Goal: Task Accomplishment & Management: Manage account settings

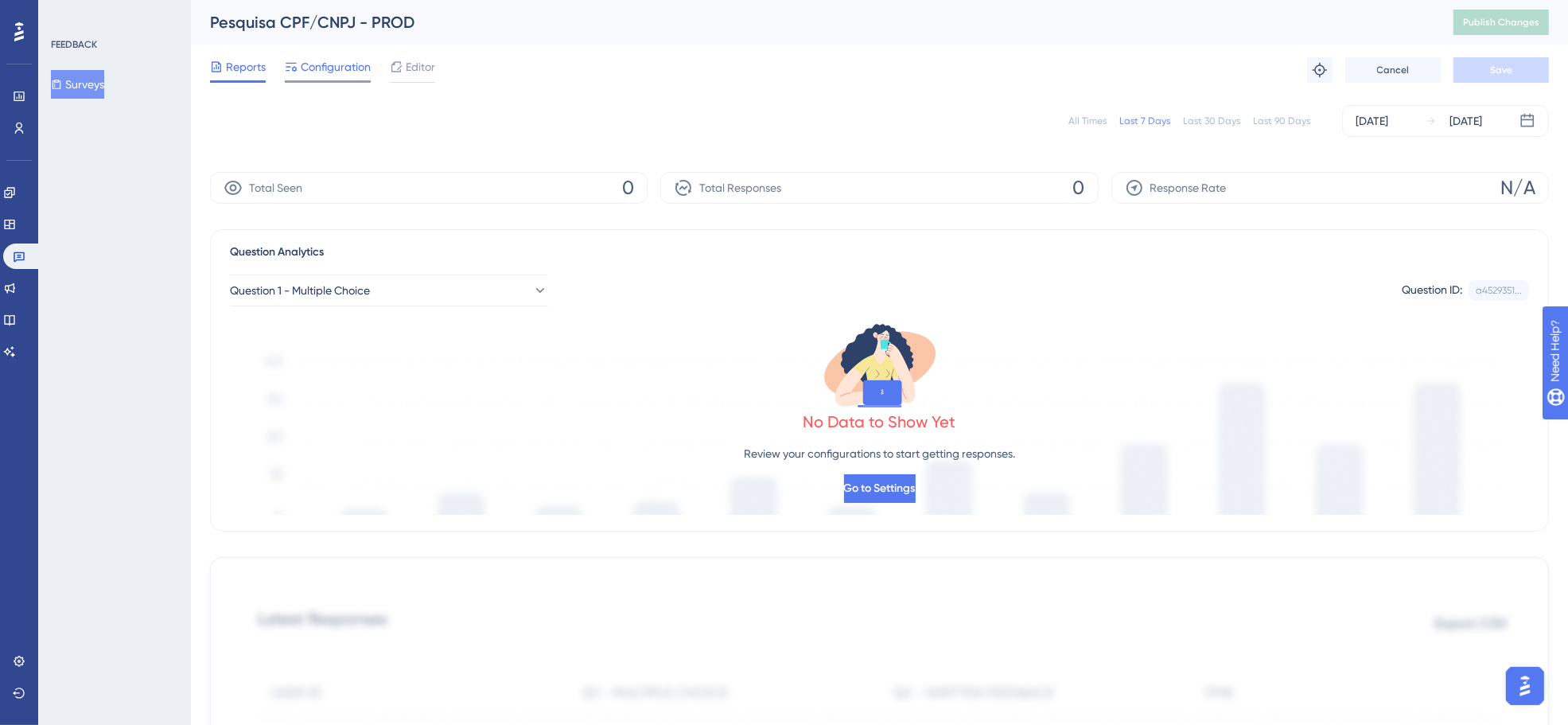
click at [330, 74] on span "Configuration" at bounding box center [336, 66] width 70 height 19
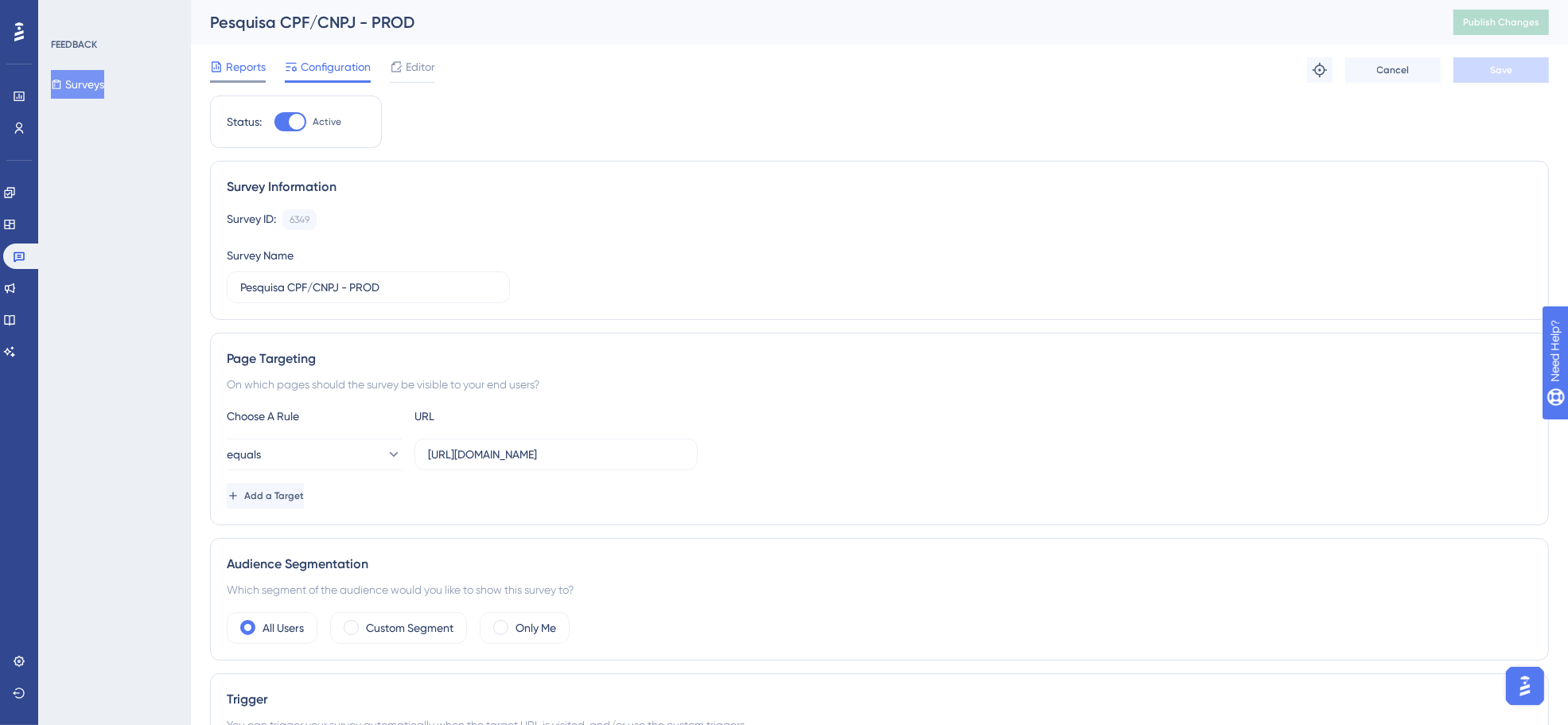
click at [247, 69] on span "Reports" at bounding box center [246, 66] width 40 height 19
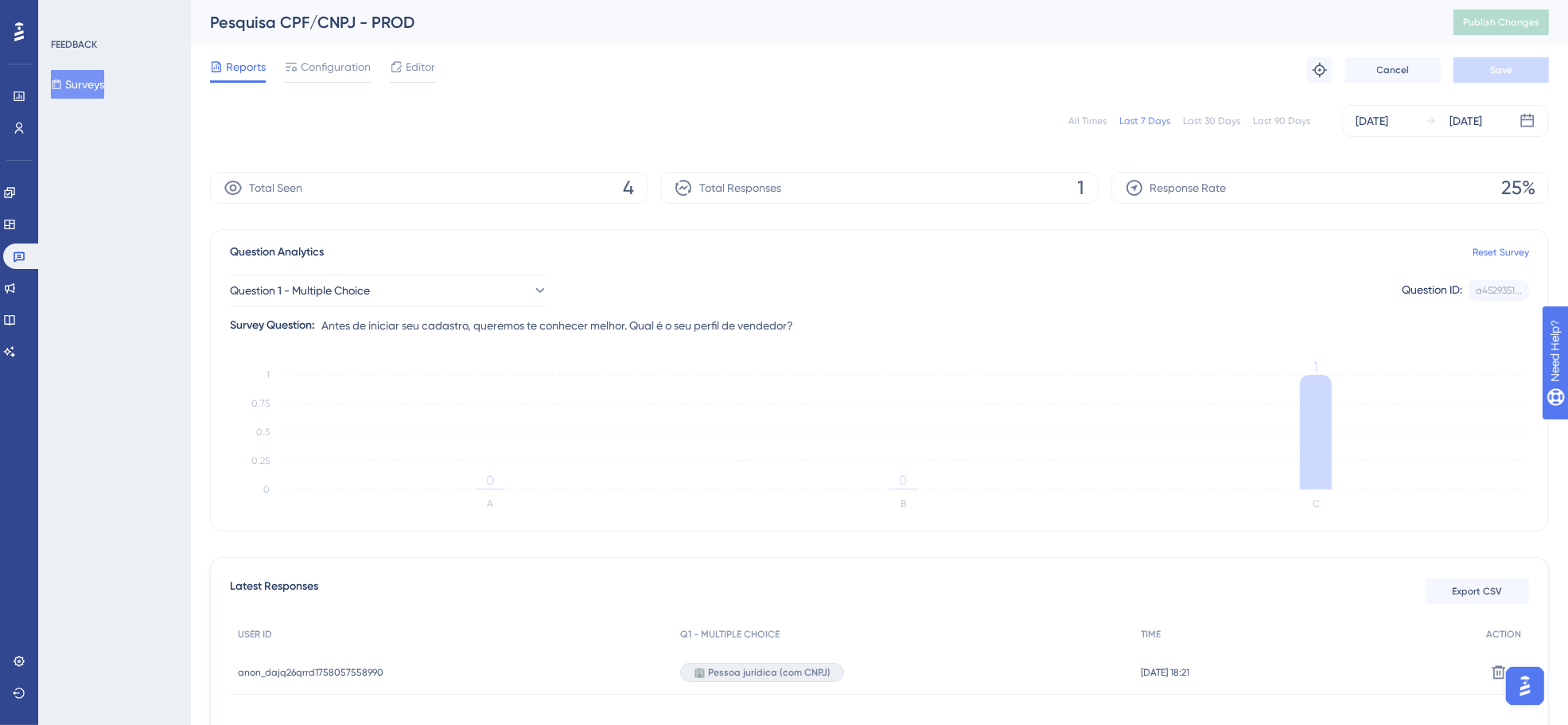
click at [104, 78] on button "Surveys" at bounding box center [77, 84] width 53 height 29
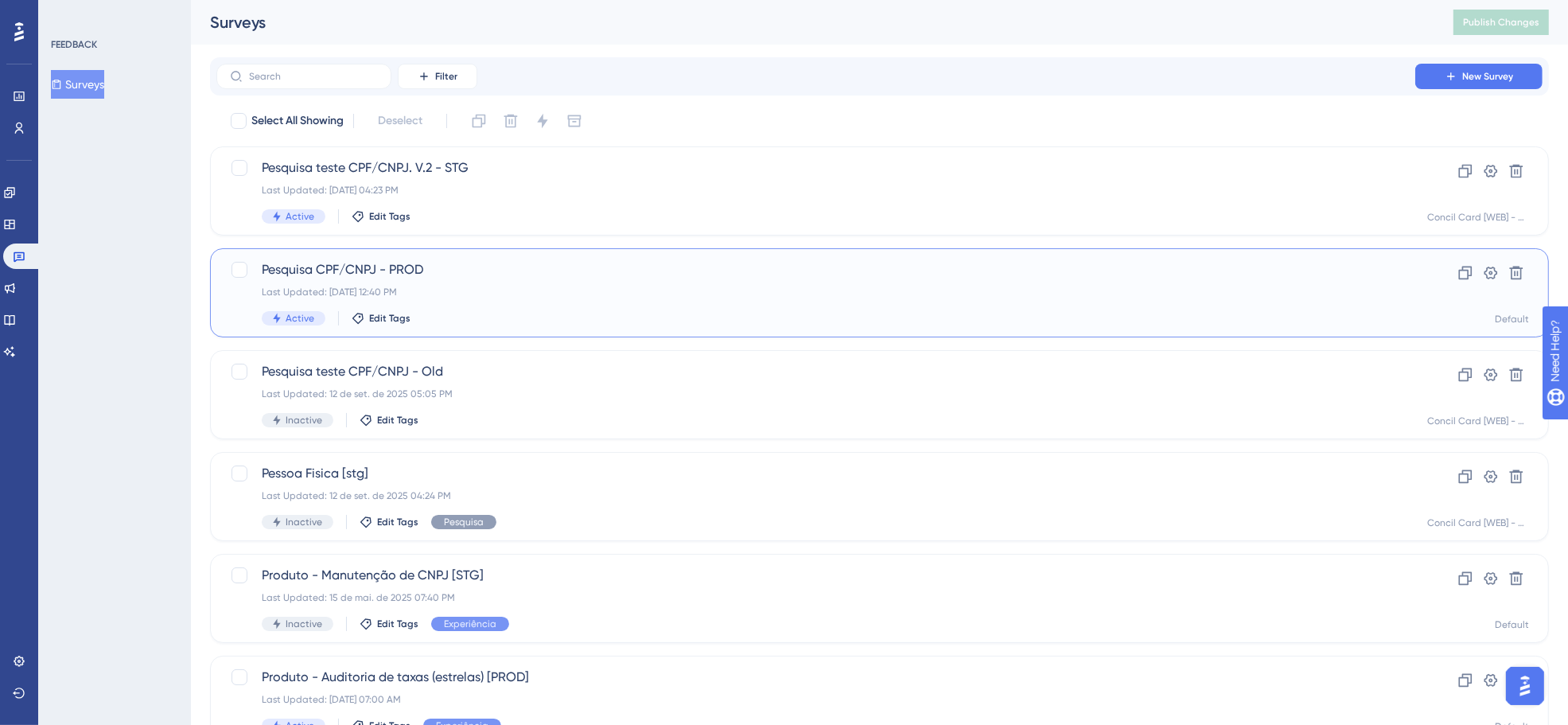
click at [398, 309] on div "Pesquisa CPF/CNPJ - PROD Last Updated: 16 de set. de 2025 12:40 PM Active Edit …" at bounding box center [815, 292] width 1108 height 65
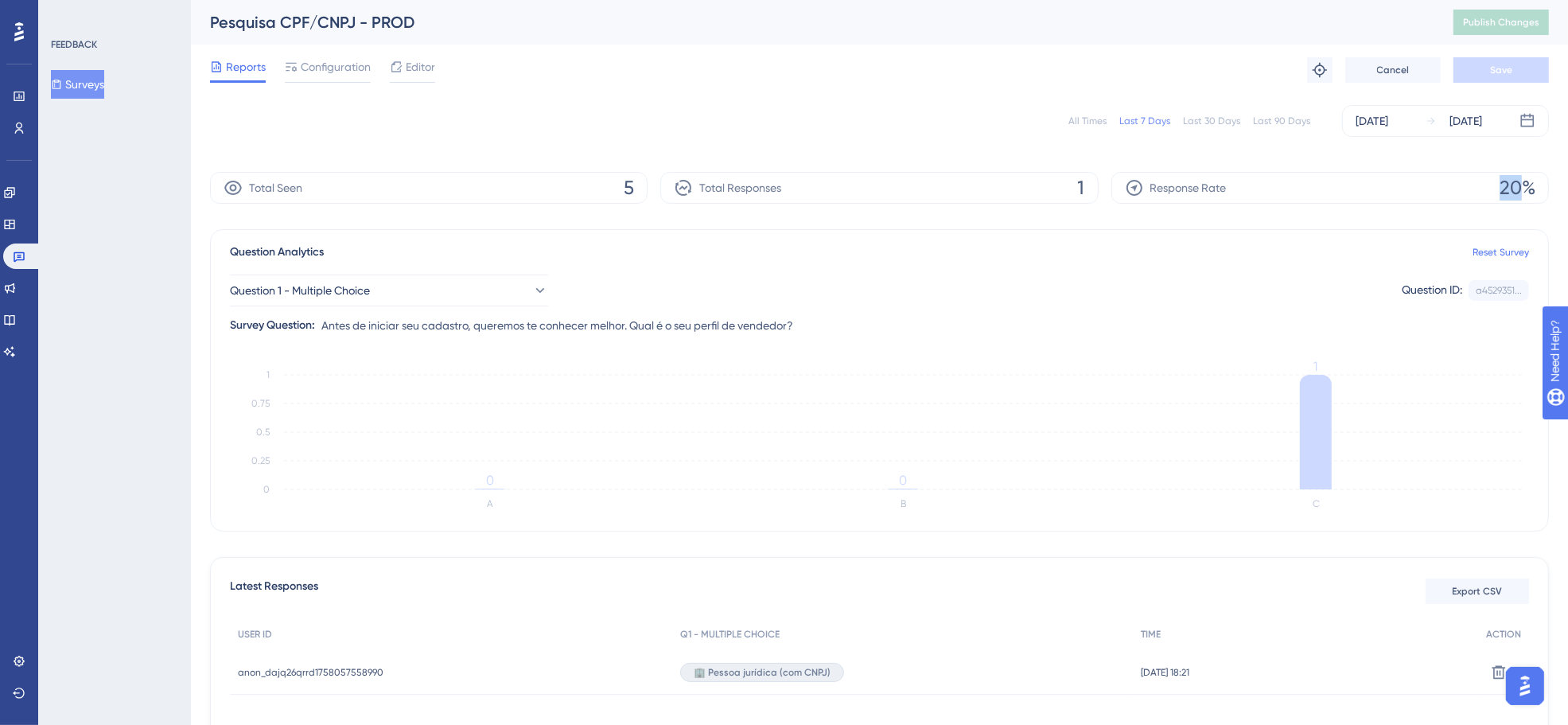
drag, startPoint x: 1502, startPoint y: 185, endPoint x: 1528, endPoint y: 184, distance: 26.0
click at [1528, 184] on span "20%" at bounding box center [1518, 187] width 36 height 26
click at [1106, 120] on div "All Times" at bounding box center [1087, 121] width 38 height 13
click at [1158, 120] on div "Last 7 Days" at bounding box center [1144, 121] width 51 height 13
click at [1079, 120] on div "All Times" at bounding box center [1087, 121] width 38 height 13
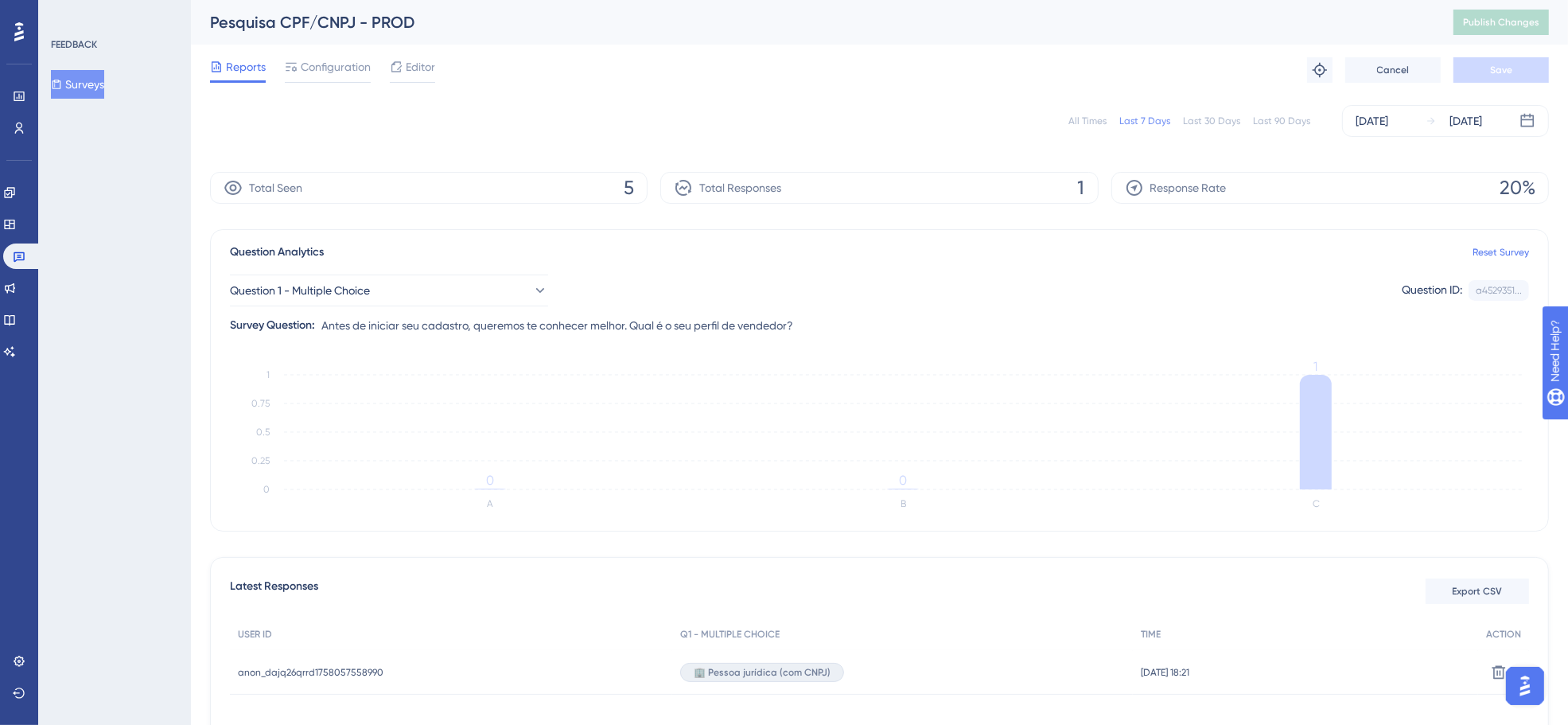
click at [81, 85] on button "Surveys" at bounding box center [77, 84] width 53 height 29
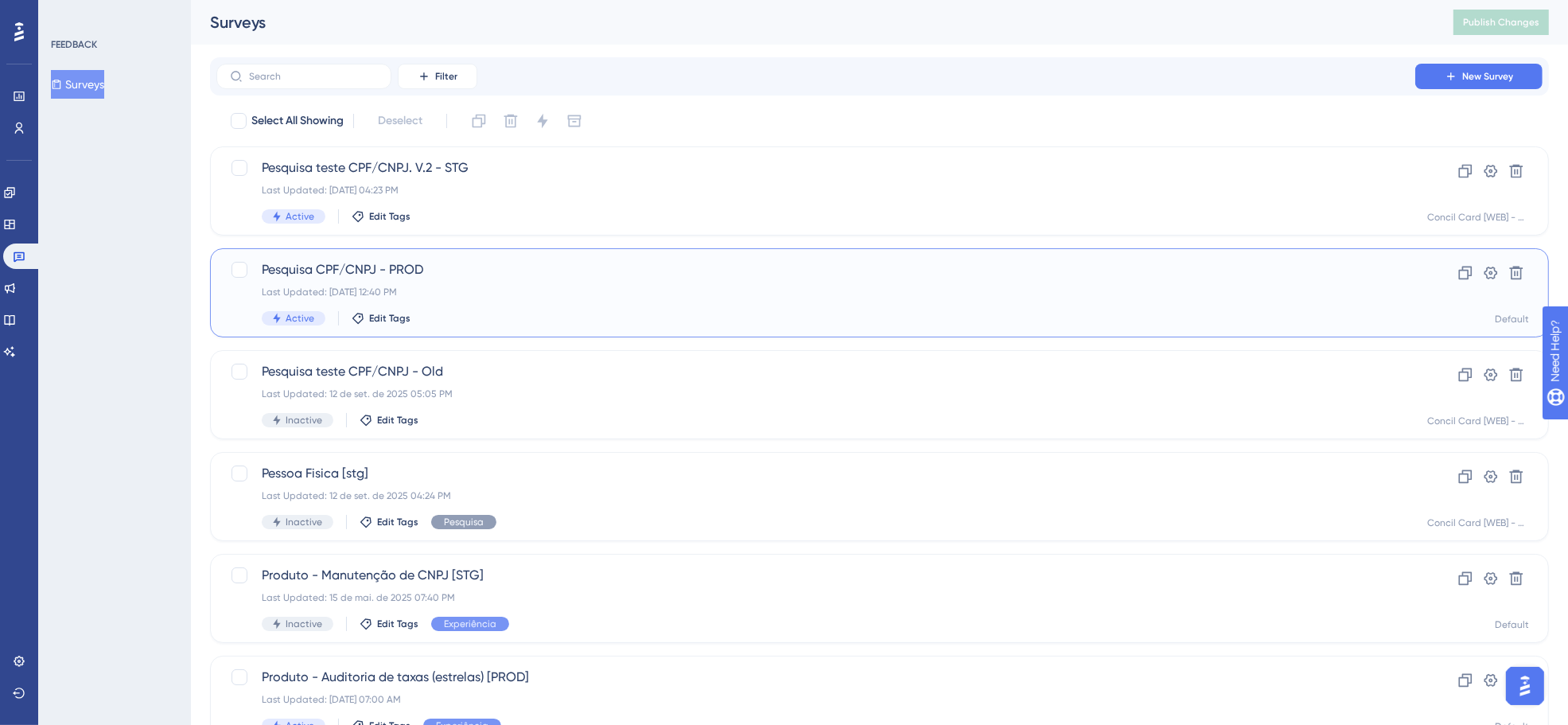
click at [559, 270] on span "Pesquisa CPF/CNPJ - PROD" at bounding box center [815, 269] width 1108 height 19
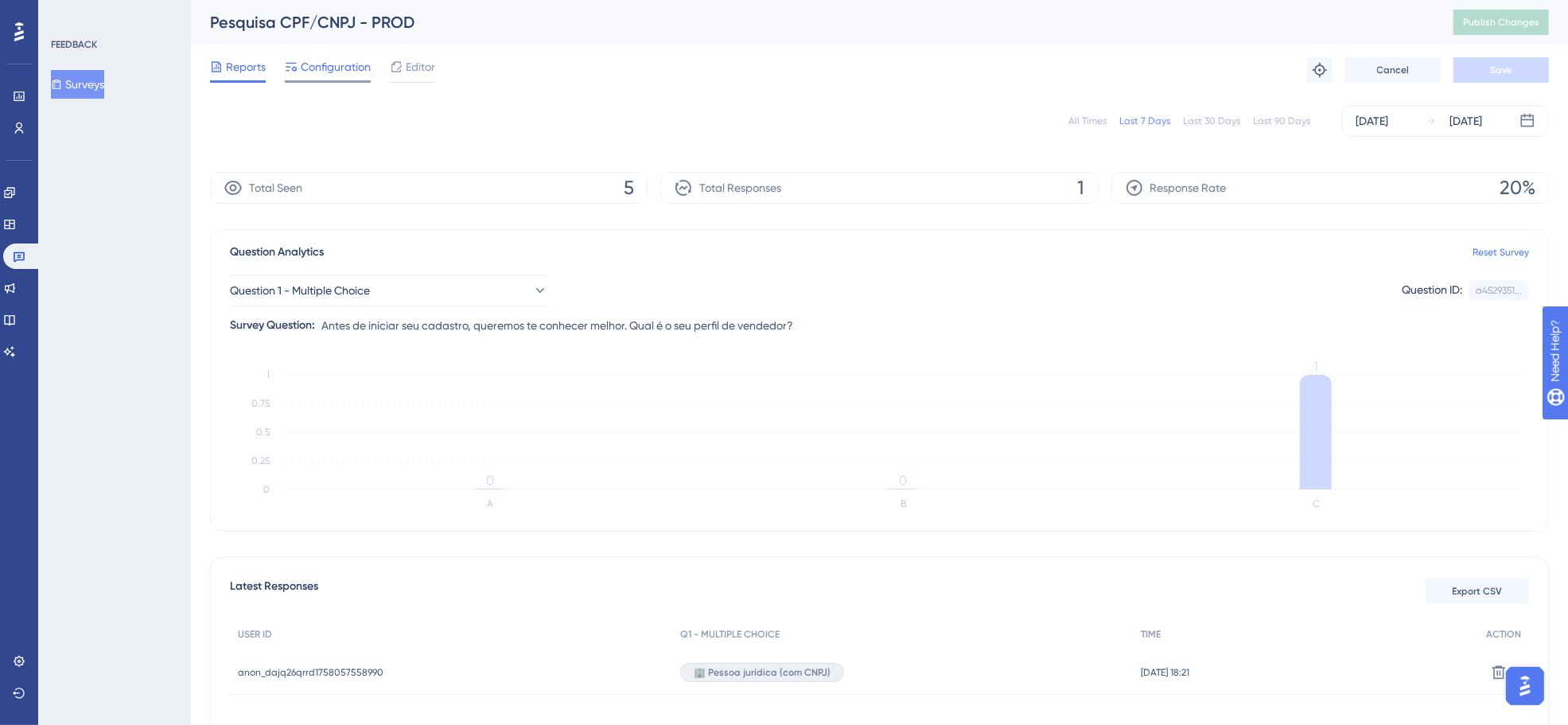
click at [320, 69] on span "Configuration" at bounding box center [336, 66] width 70 height 19
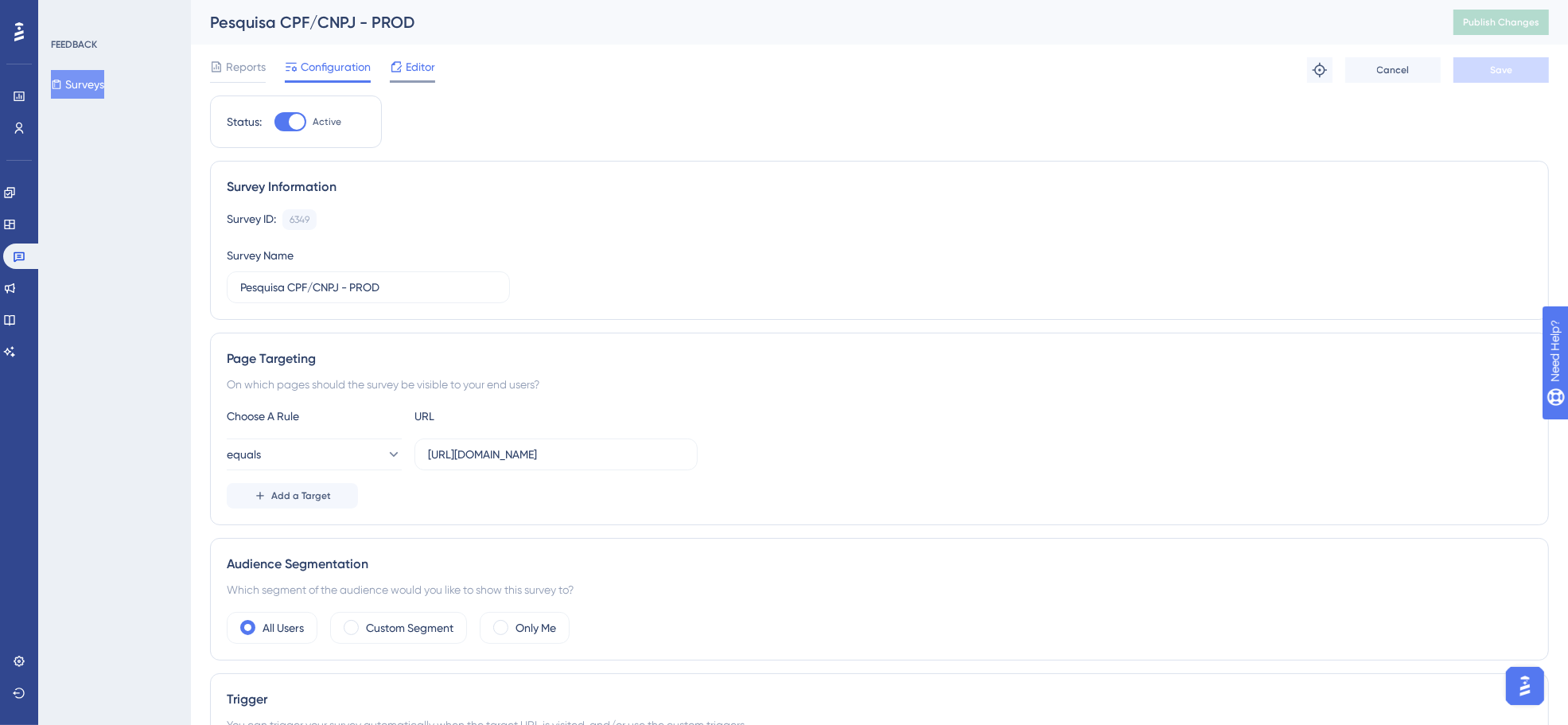
click at [423, 66] on span "Editor" at bounding box center [421, 66] width 30 height 19
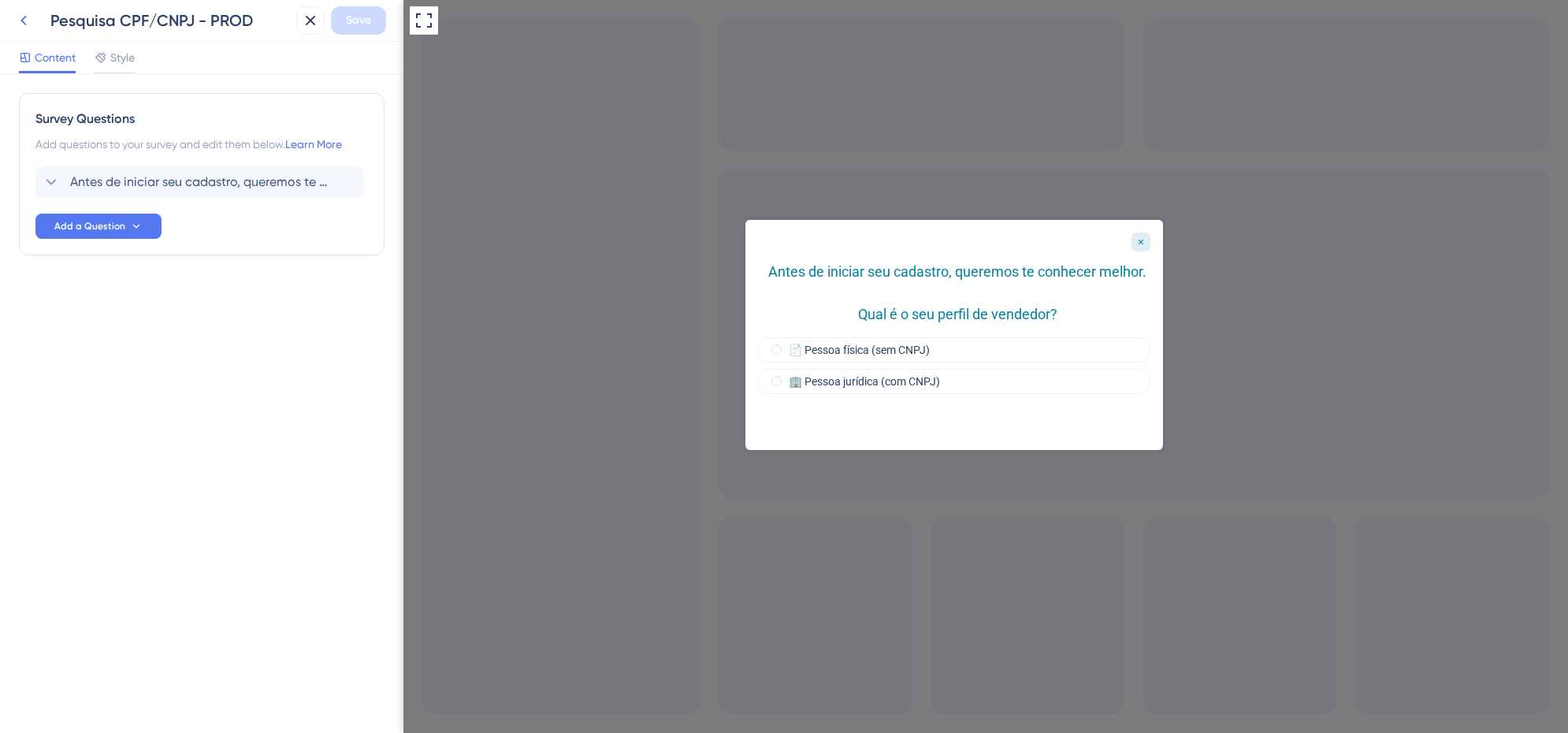
click at [22, 20] on icon at bounding box center [24, 21] width 6 height 10
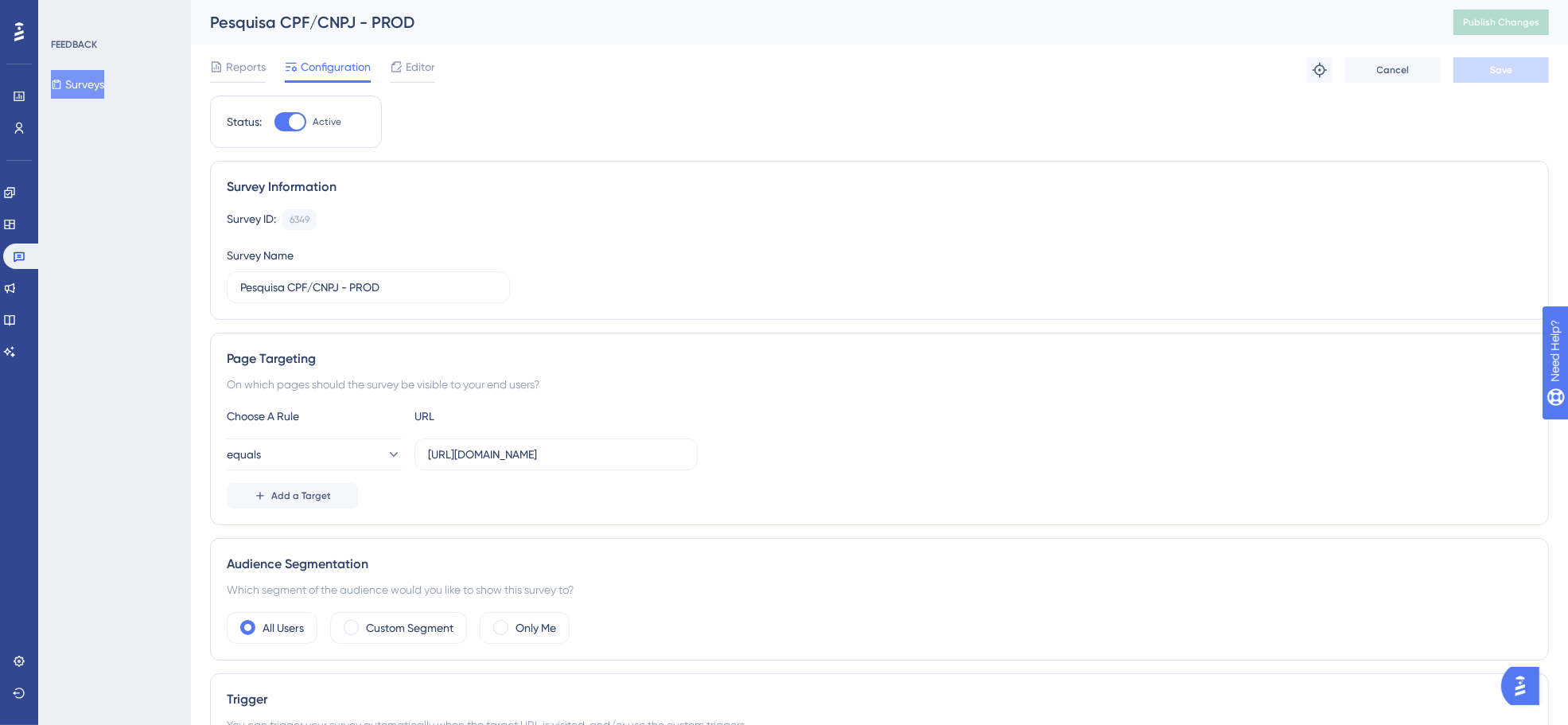
click at [93, 77] on button "Surveys" at bounding box center [77, 84] width 53 height 29
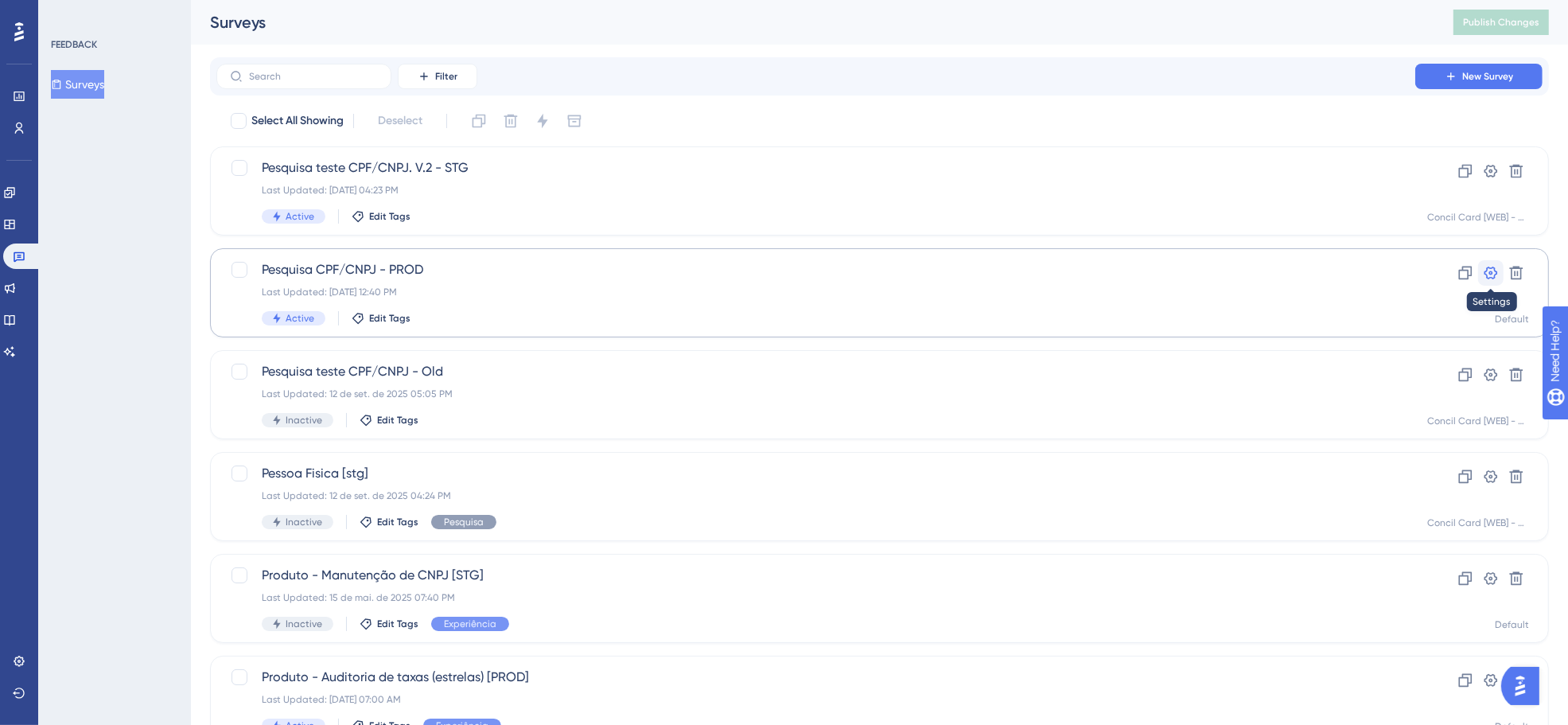
click at [1494, 267] on icon at bounding box center [1491, 272] width 14 height 13
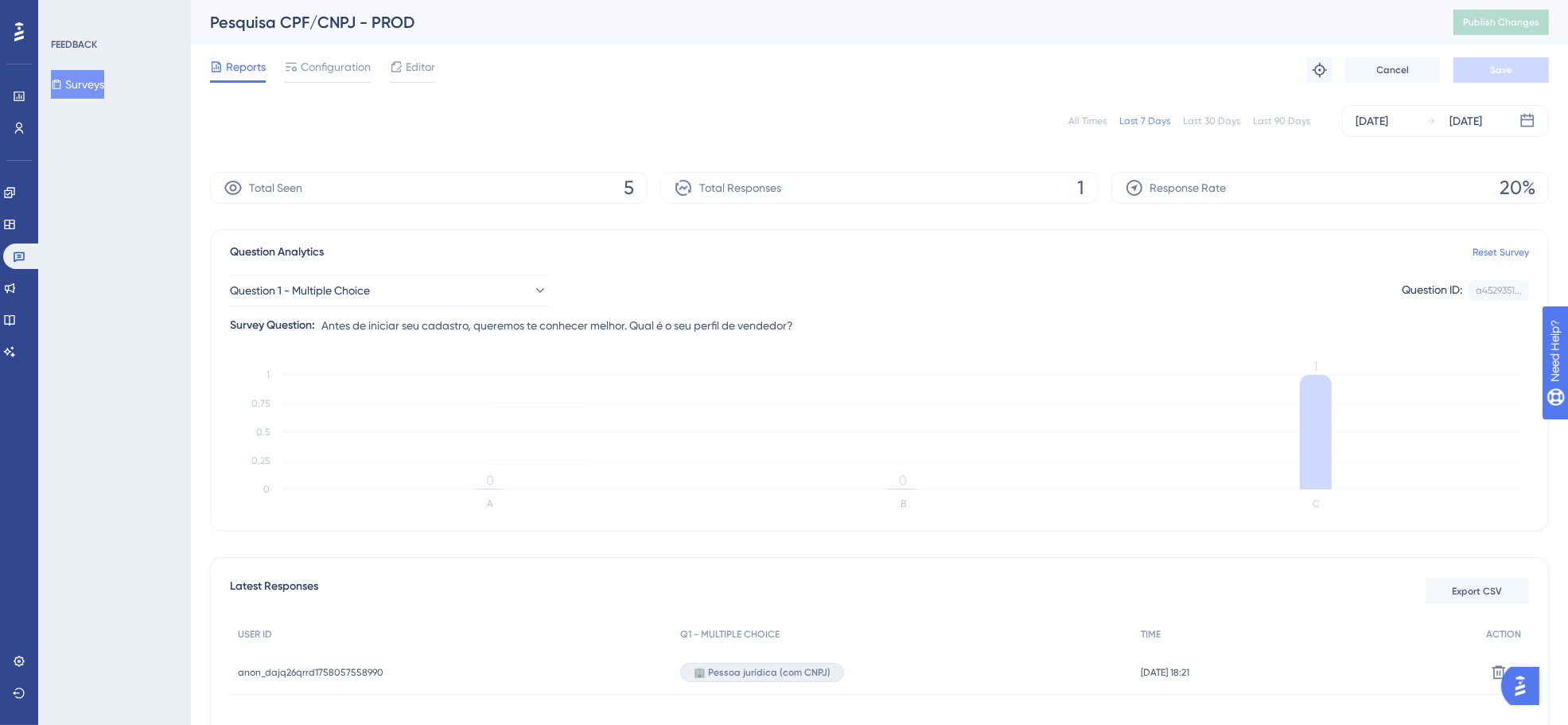
click at [300, 22] on div "Pesquisa CPF/CNPJ - PROD" at bounding box center [812, 22] width 1204 height 22
drag, startPoint x: 294, startPoint y: 21, endPoint x: 328, endPoint y: 26, distance: 34.4
click at [328, 26] on div "Pesquisa CPF/CNPJ - PROD" at bounding box center [812, 22] width 1204 height 22
drag, startPoint x: 328, startPoint y: 26, endPoint x: 296, endPoint y: 24, distance: 32.1
click at [296, 24] on div "Pesquisa CPF/CNPJ - PROD" at bounding box center [812, 22] width 1204 height 22
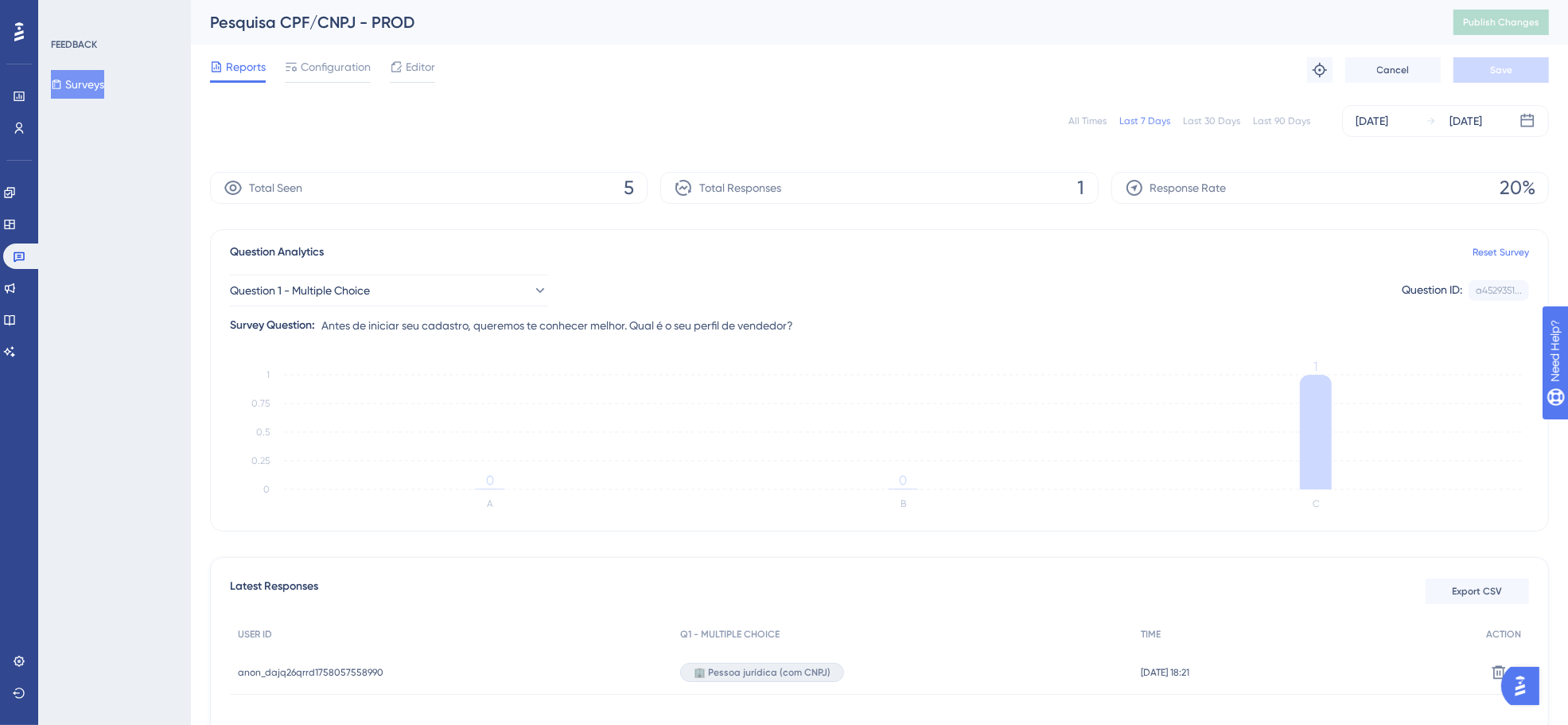
click at [398, 26] on div "Pesquisa CPF/CNPJ - PROD" at bounding box center [812, 22] width 1204 height 22
click at [430, 24] on div "Pesquisa CPF/CNPJ - PROD" at bounding box center [812, 22] width 1204 height 22
click at [1409, 69] on button "Cancel" at bounding box center [1393, 70] width 96 height 26
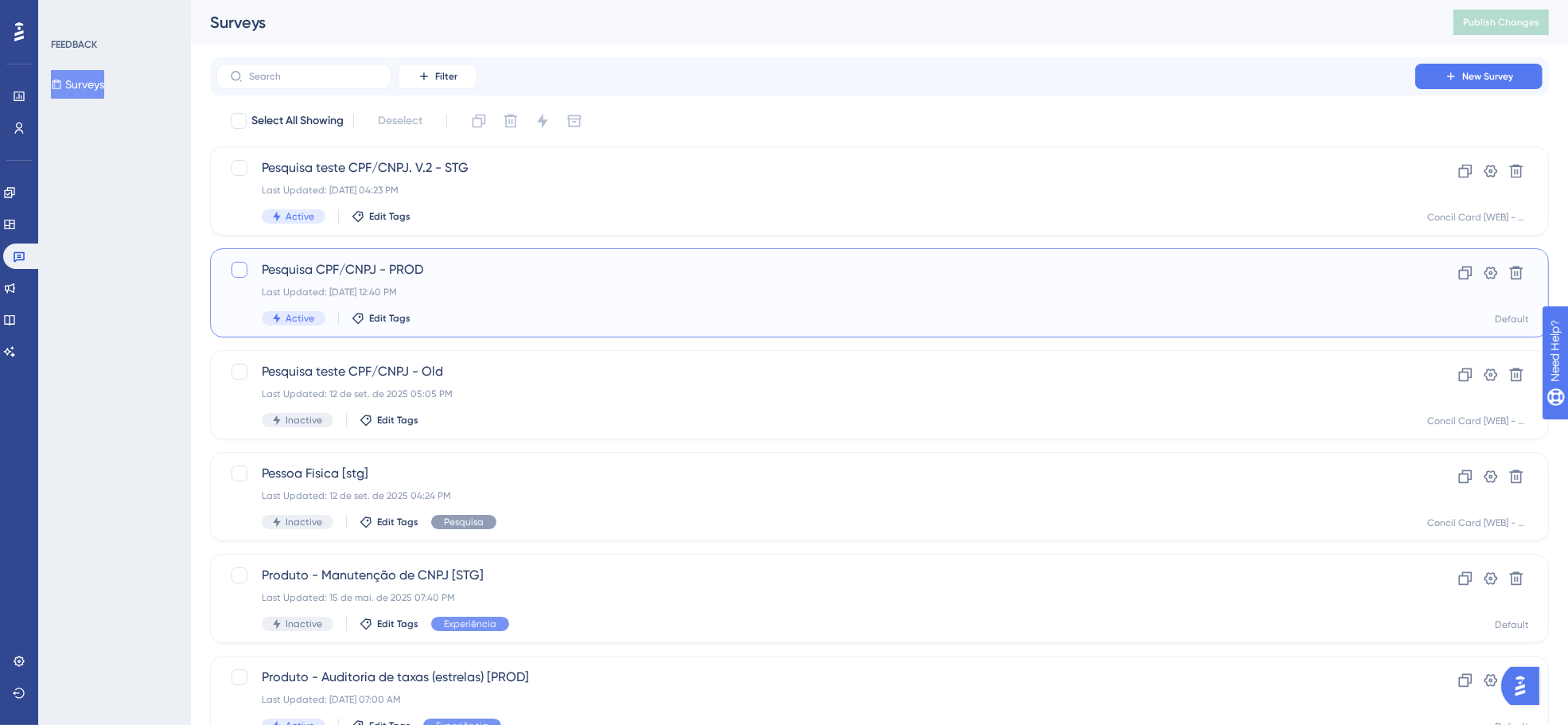
click at [243, 269] on div at bounding box center [239, 269] width 16 height 16
click at [243, 269] on icon at bounding box center [239, 269] width 10 height 13
checkbox input "false"
click at [291, 268] on span "Pesquisa CPF/CNPJ - PROD" at bounding box center [815, 269] width 1108 height 19
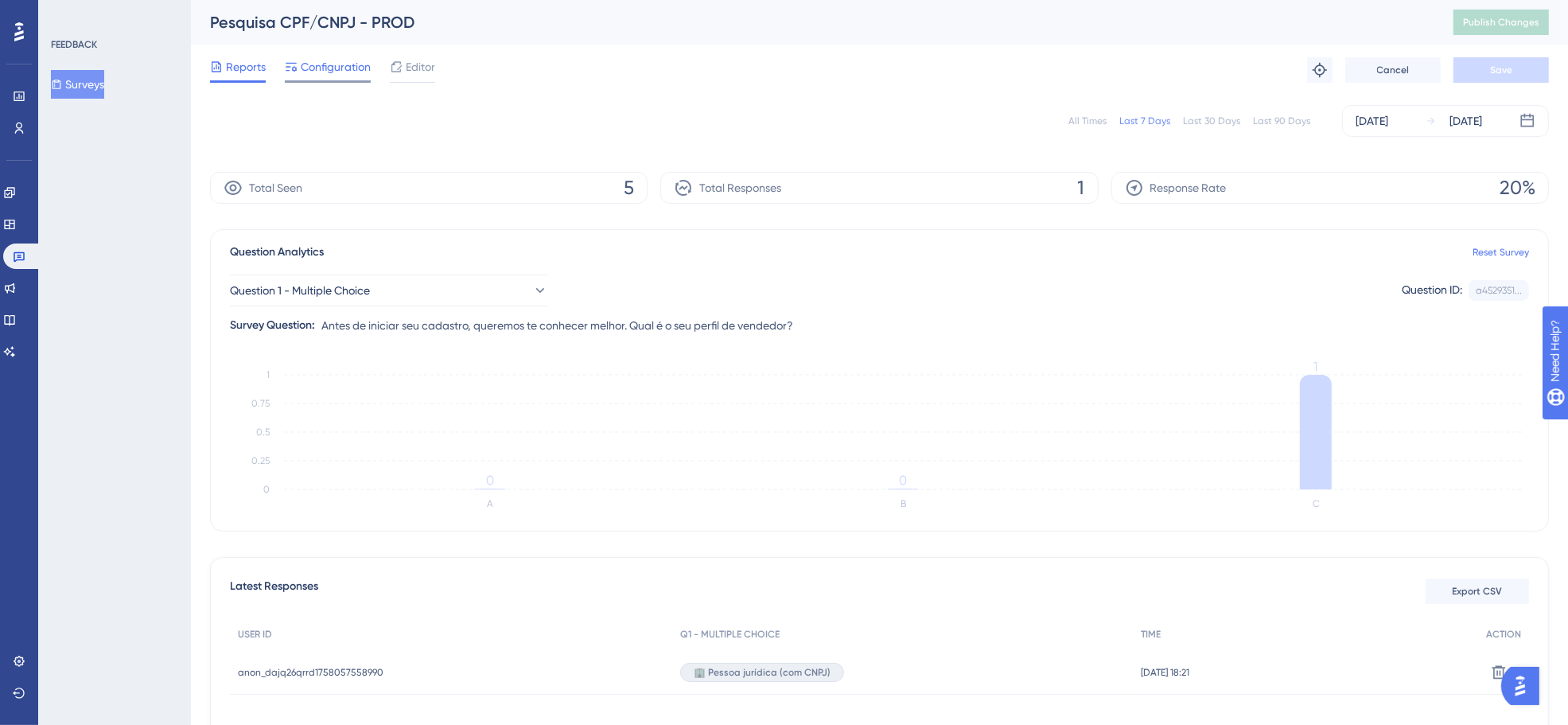
click at [315, 68] on span "Configuration" at bounding box center [336, 66] width 70 height 19
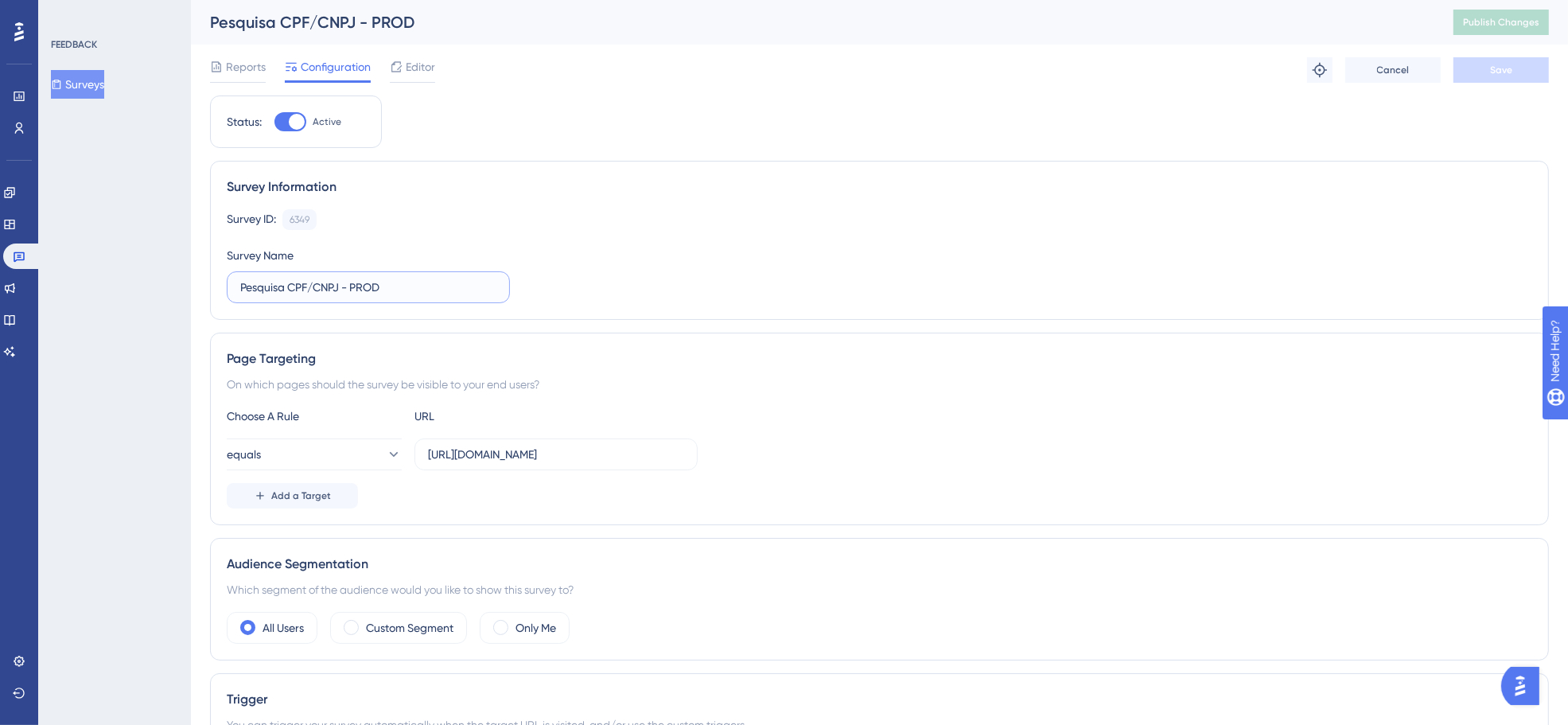
click at [387, 286] on input "Pesquisa CPF/CNPJ - PROD" at bounding box center [368, 287] width 256 height 18
type input "Pesquisa CPF/CNPJ - PROD - Habilitado em 16/09/25"
click at [1498, 73] on span "Save" at bounding box center [1501, 70] width 22 height 13
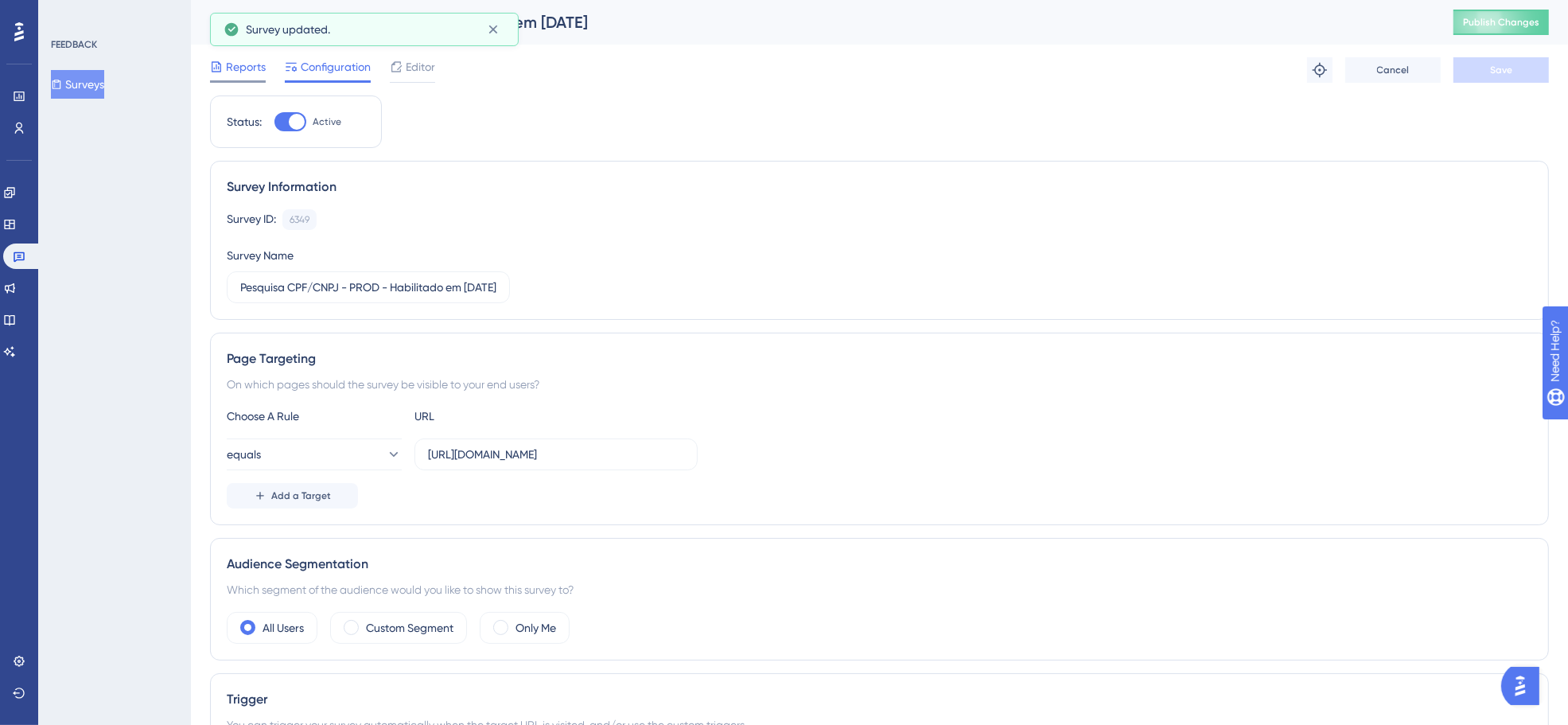
click at [246, 62] on span "Reports" at bounding box center [246, 66] width 40 height 19
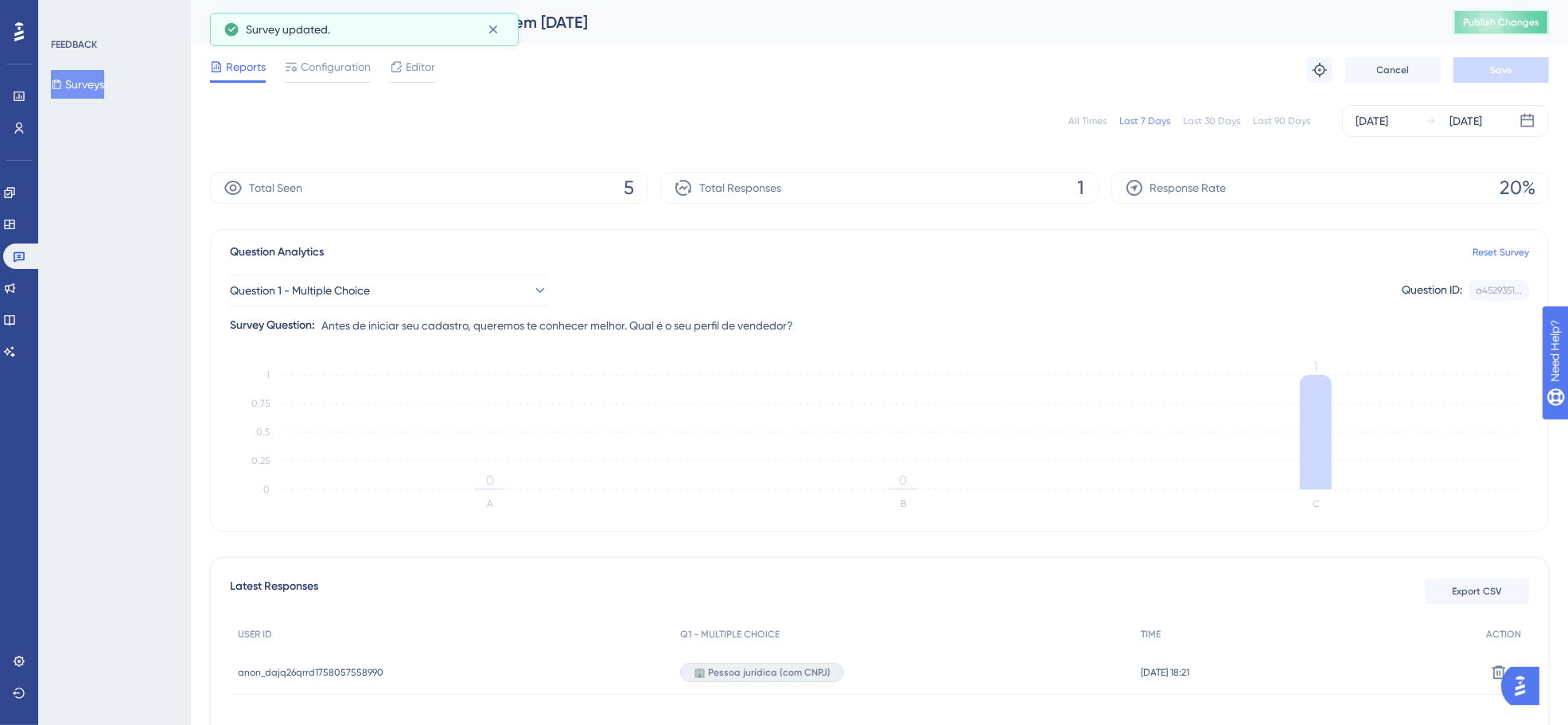
click at [1533, 26] on span "Publish Changes" at bounding box center [1501, 22] width 77 height 13
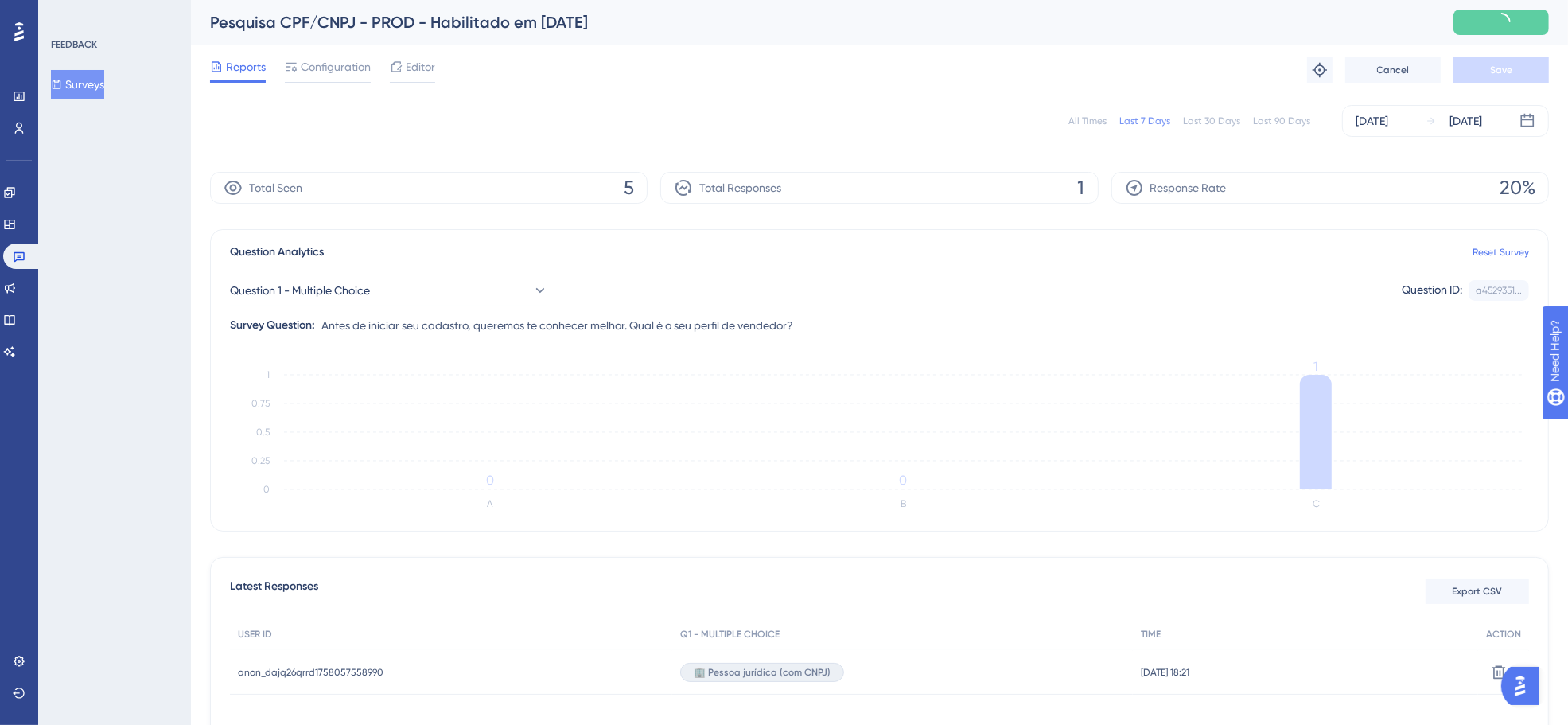
click at [104, 80] on button "Surveys" at bounding box center [77, 84] width 53 height 29
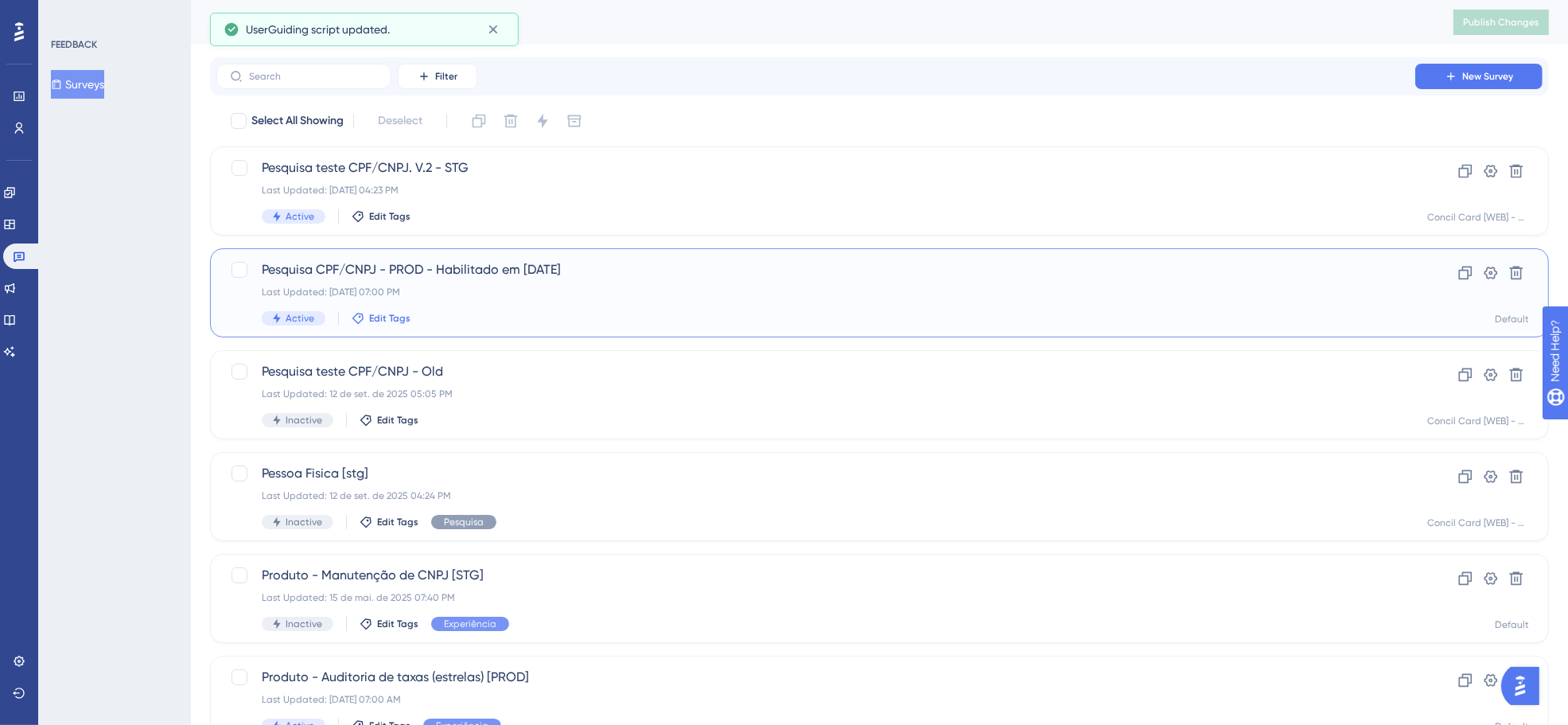
click at [369, 315] on span "Edit Tags" at bounding box center [389, 318] width 41 height 13
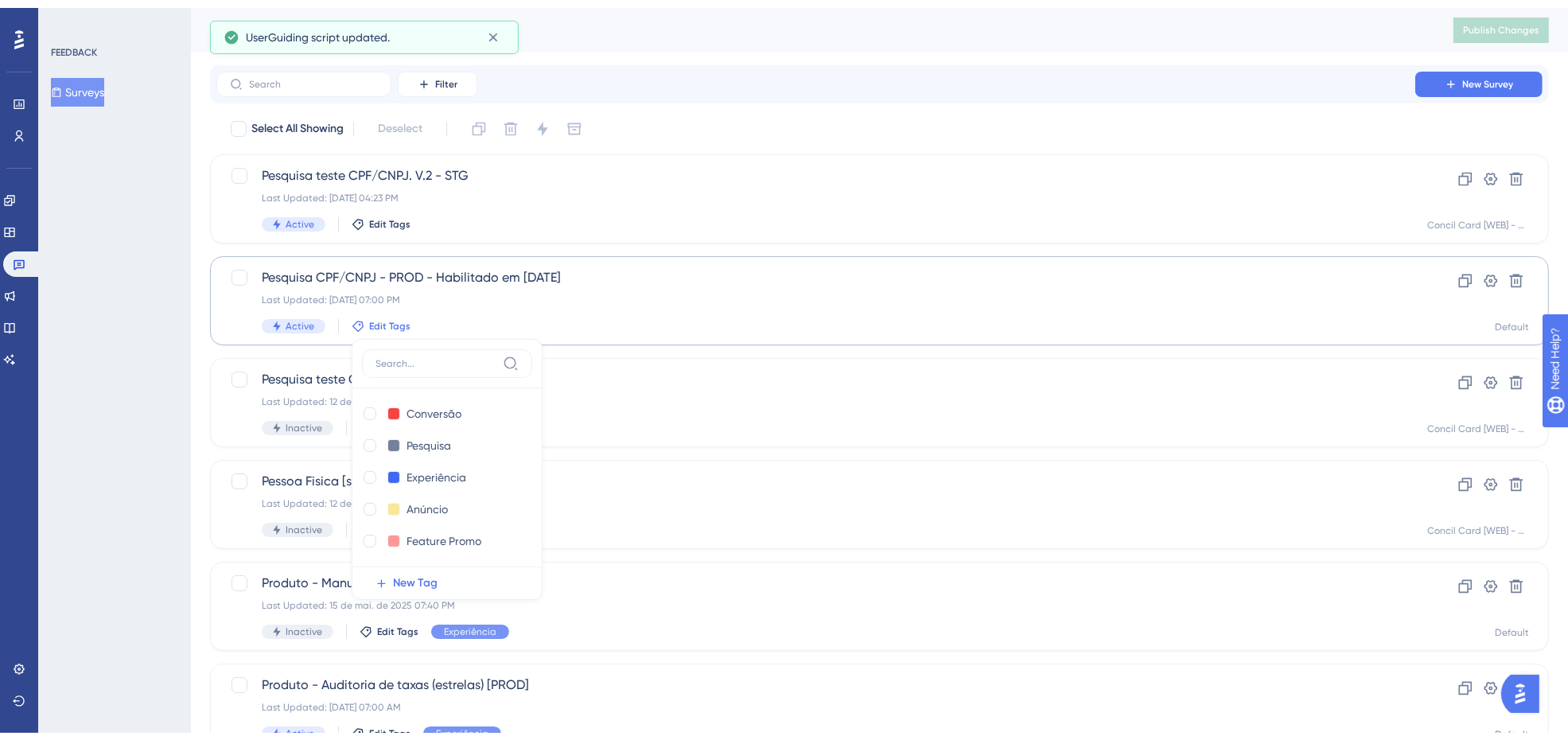
scroll to position [98, 0]
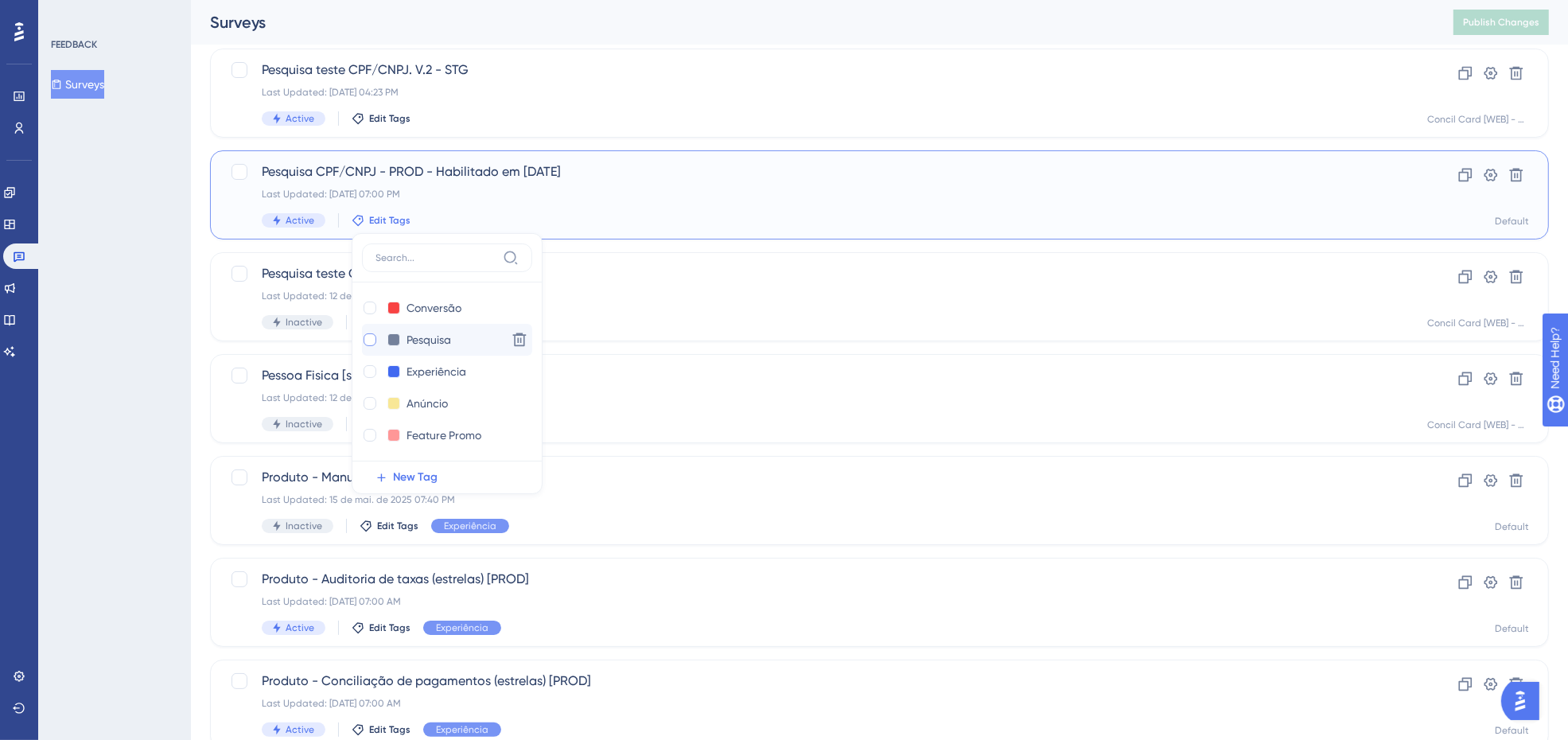
click at [368, 335] on div at bounding box center [370, 339] width 13 height 13
checkbox input "true"
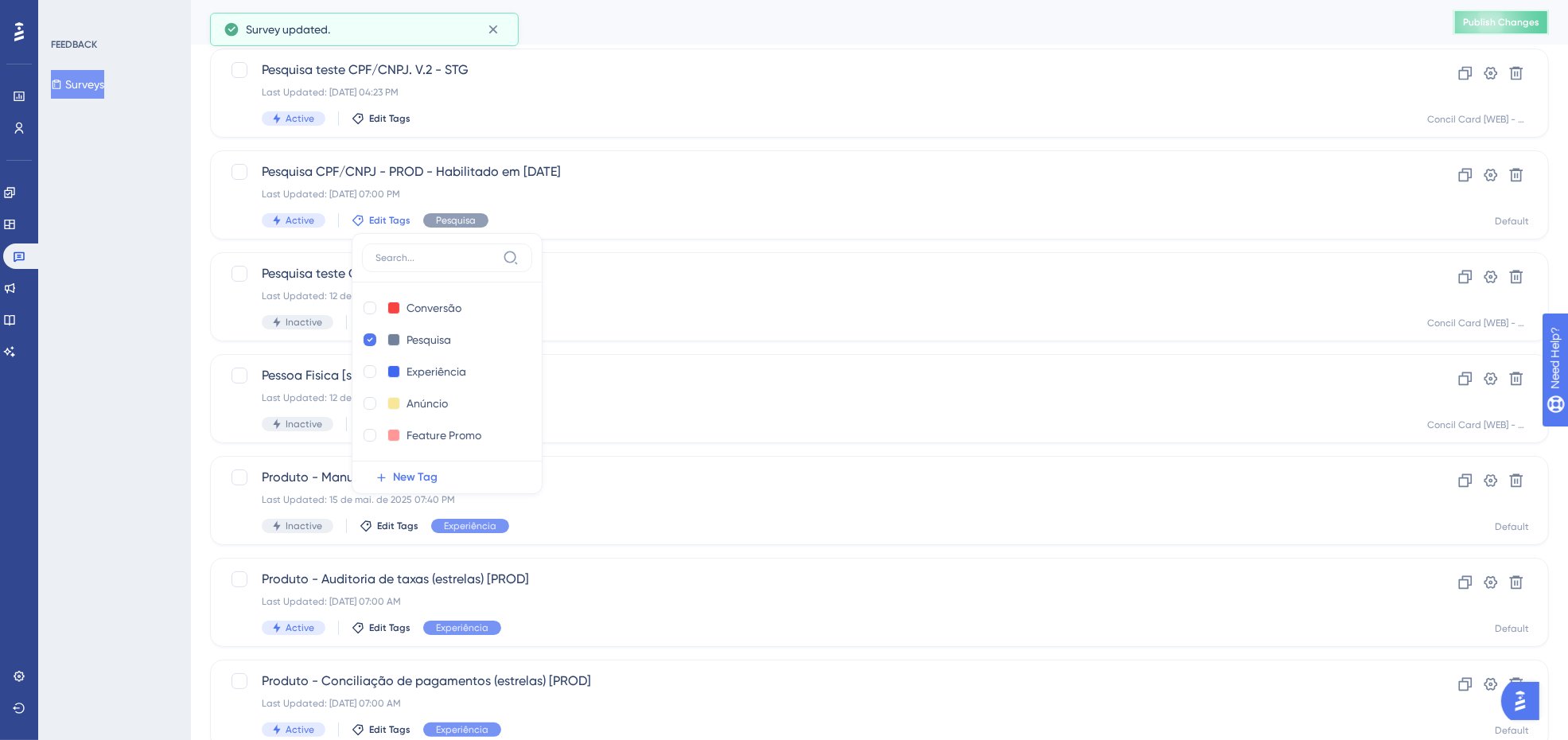
click at [1514, 20] on span "Publish Changes" at bounding box center [1501, 22] width 77 height 13
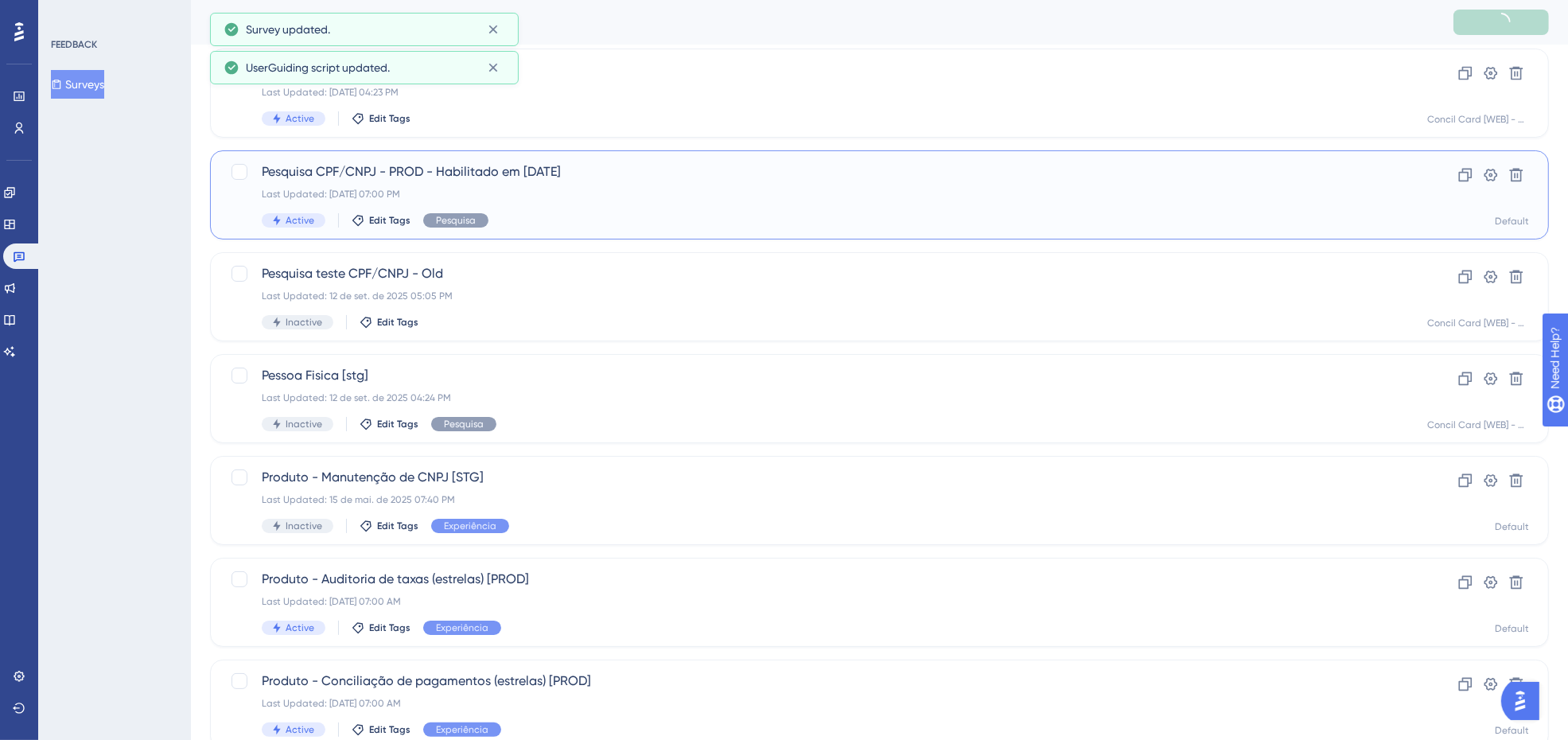
click at [575, 174] on span "Pesquisa CPF/CNPJ - PROD - Habilitado em 16/09/25" at bounding box center [815, 172] width 1108 height 19
